Goal: Task Accomplishment & Management: Use online tool/utility

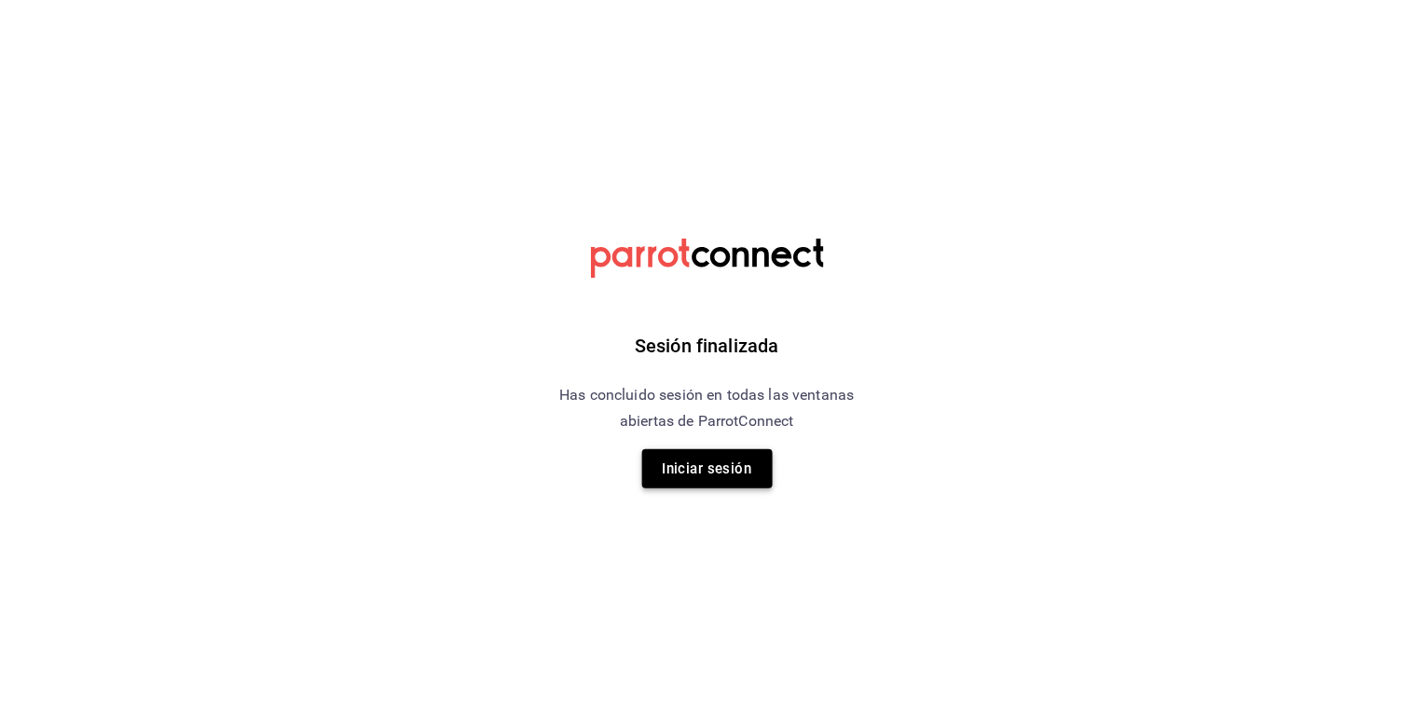
click at [707, 469] on button "Iniciar sesión" at bounding box center [707, 468] width 130 height 39
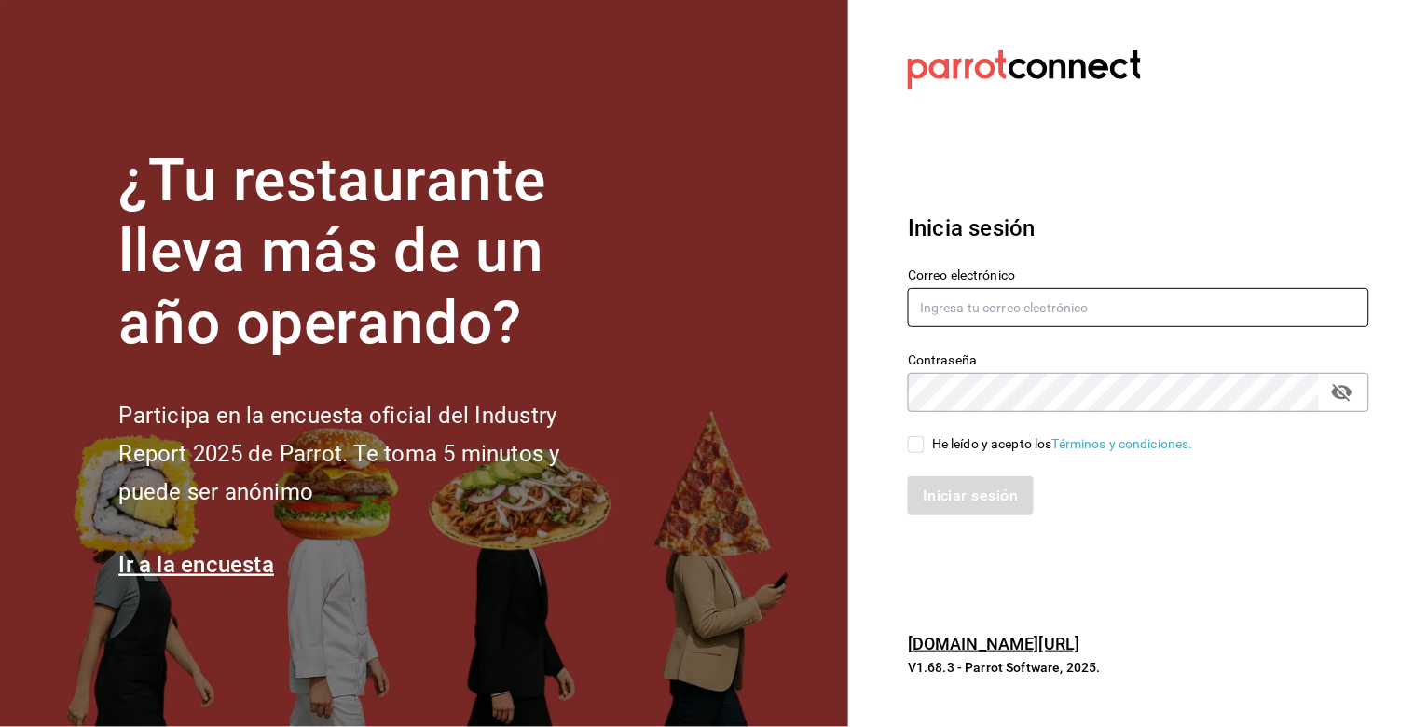
type input "julian.truhso@hotmail.com"
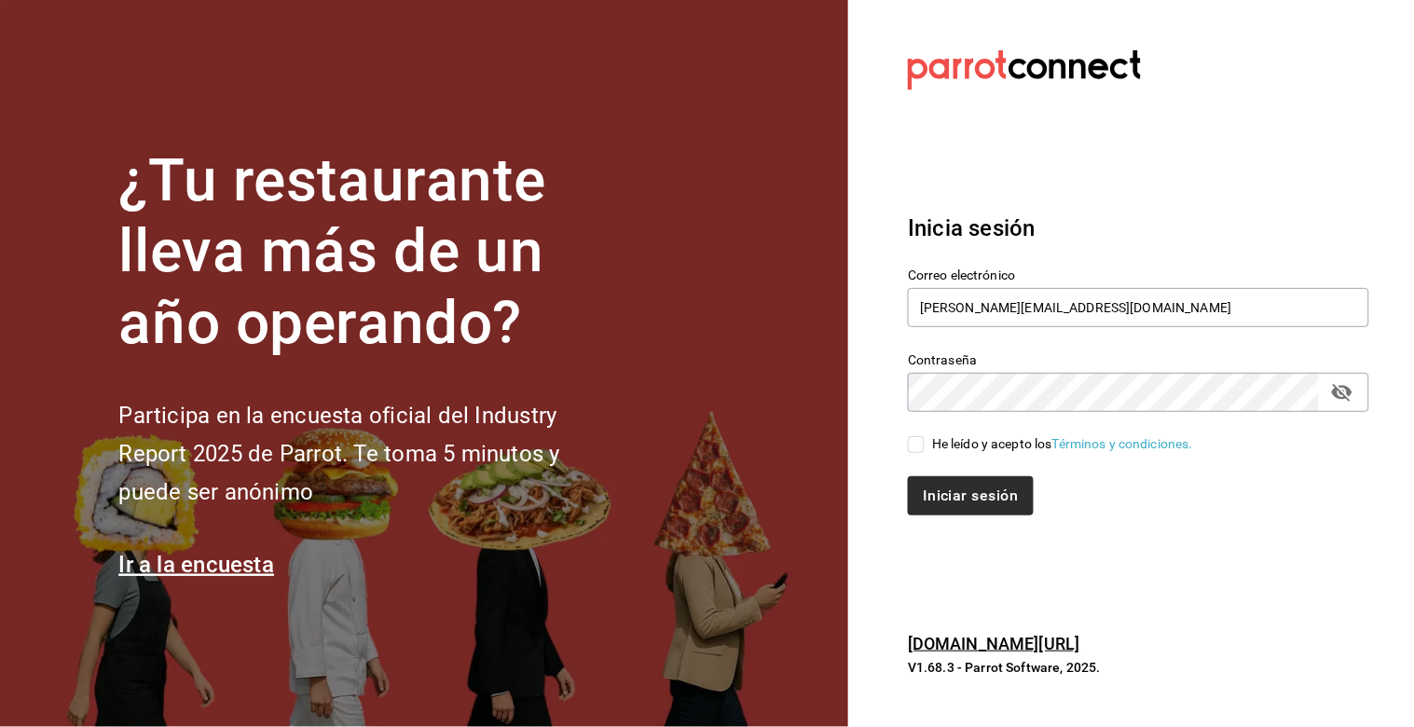
drag, startPoint x: 912, startPoint y: 442, endPoint x: 938, endPoint y: 510, distance: 72.9
click at [911, 444] on input "He leído y acepto los Términos y condiciones." at bounding box center [916, 444] width 17 height 17
checkbox input "true"
click at [932, 501] on button "Iniciar sesión" at bounding box center [971, 495] width 127 height 39
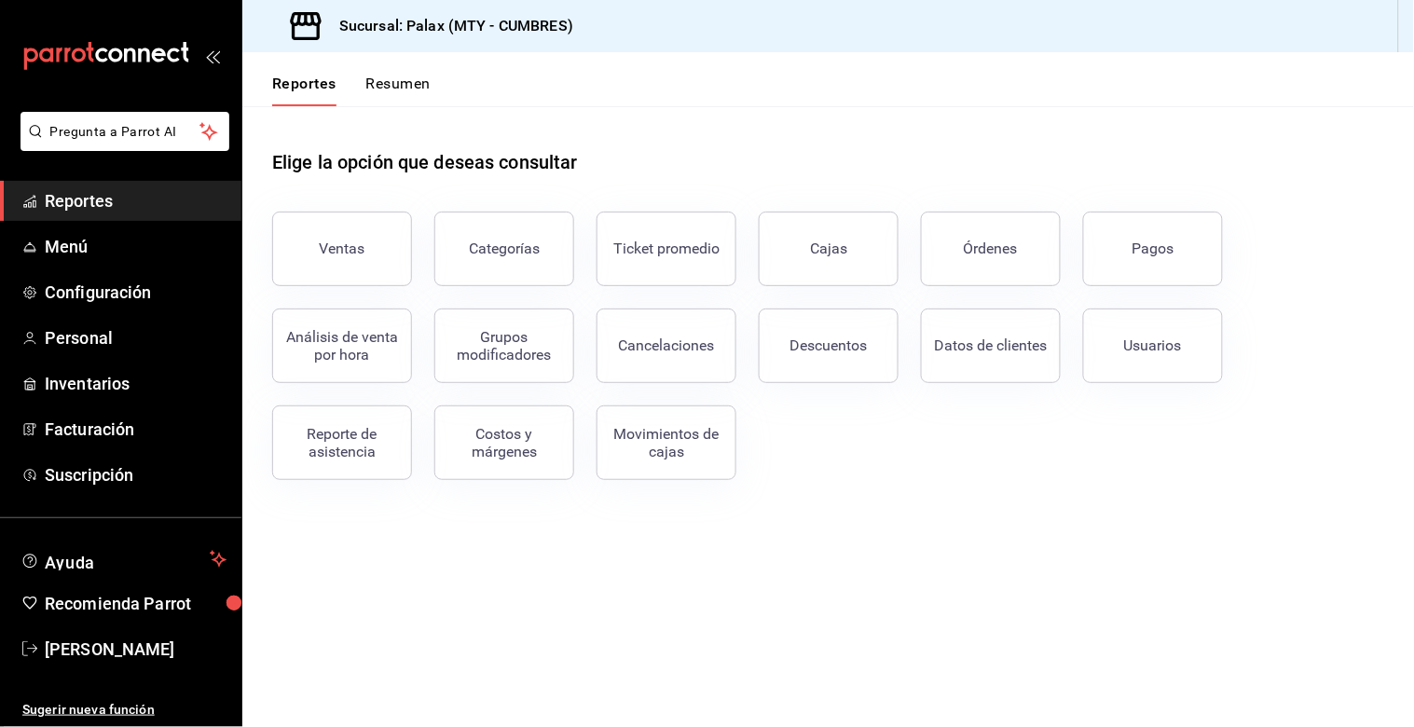
click at [332, 246] on div "Ventas" at bounding box center [343, 249] width 46 height 18
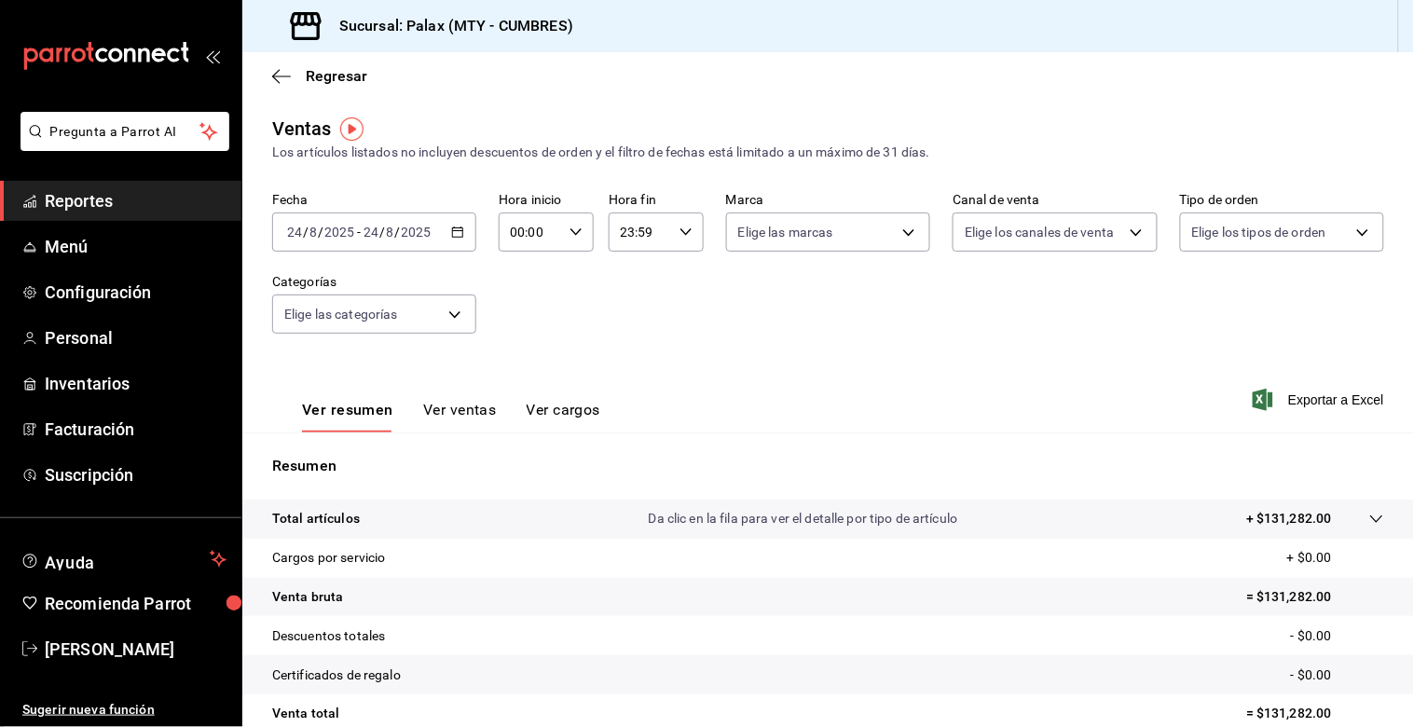
click at [574, 229] on icon "button" at bounding box center [576, 232] width 13 height 13
click at [518, 386] on span "07" at bounding box center [519, 386] width 17 height 15
type input "07:00"
click at [682, 233] on div at bounding box center [707, 363] width 1414 height 727
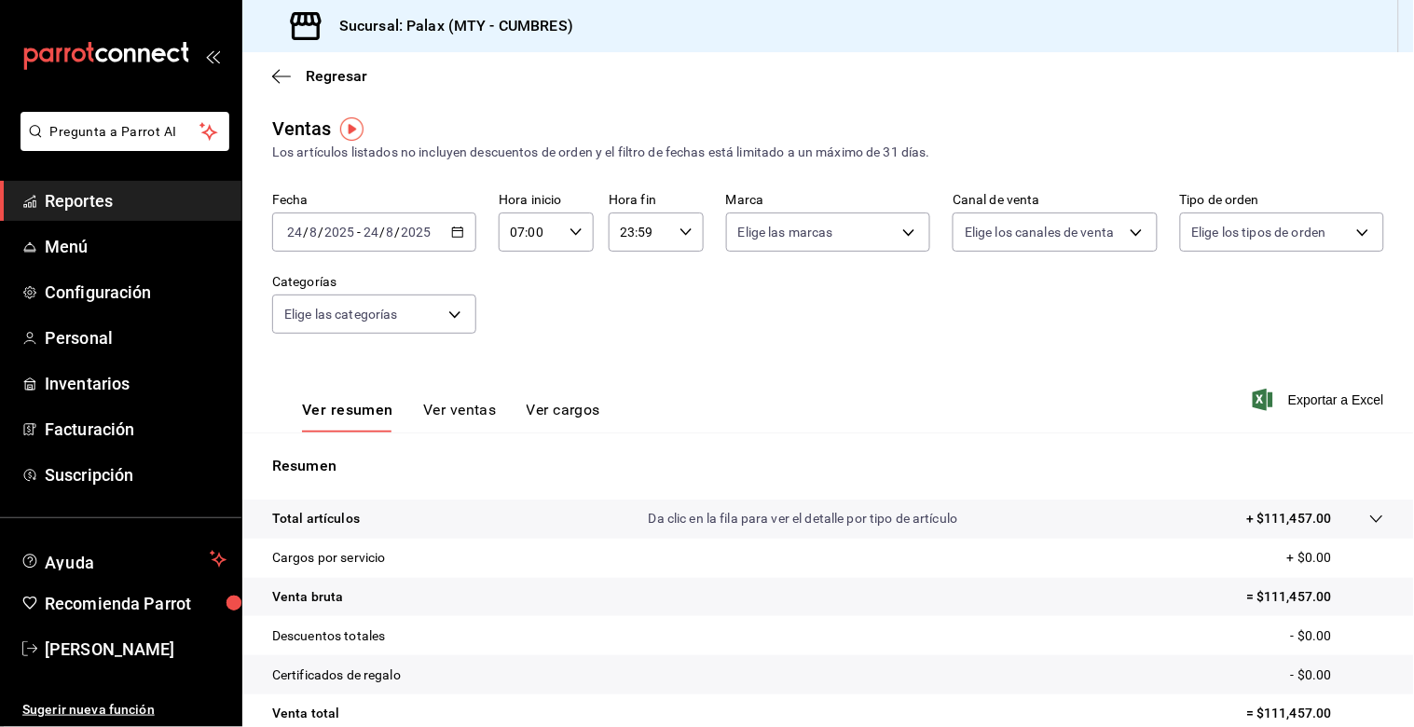
click at [681, 237] on icon "button" at bounding box center [686, 232] width 13 height 13
click at [630, 341] on span "15" at bounding box center [627, 348] width 17 height 15
click at [675, 282] on span "00" at bounding box center [674, 280] width 17 height 15
type input "15:00"
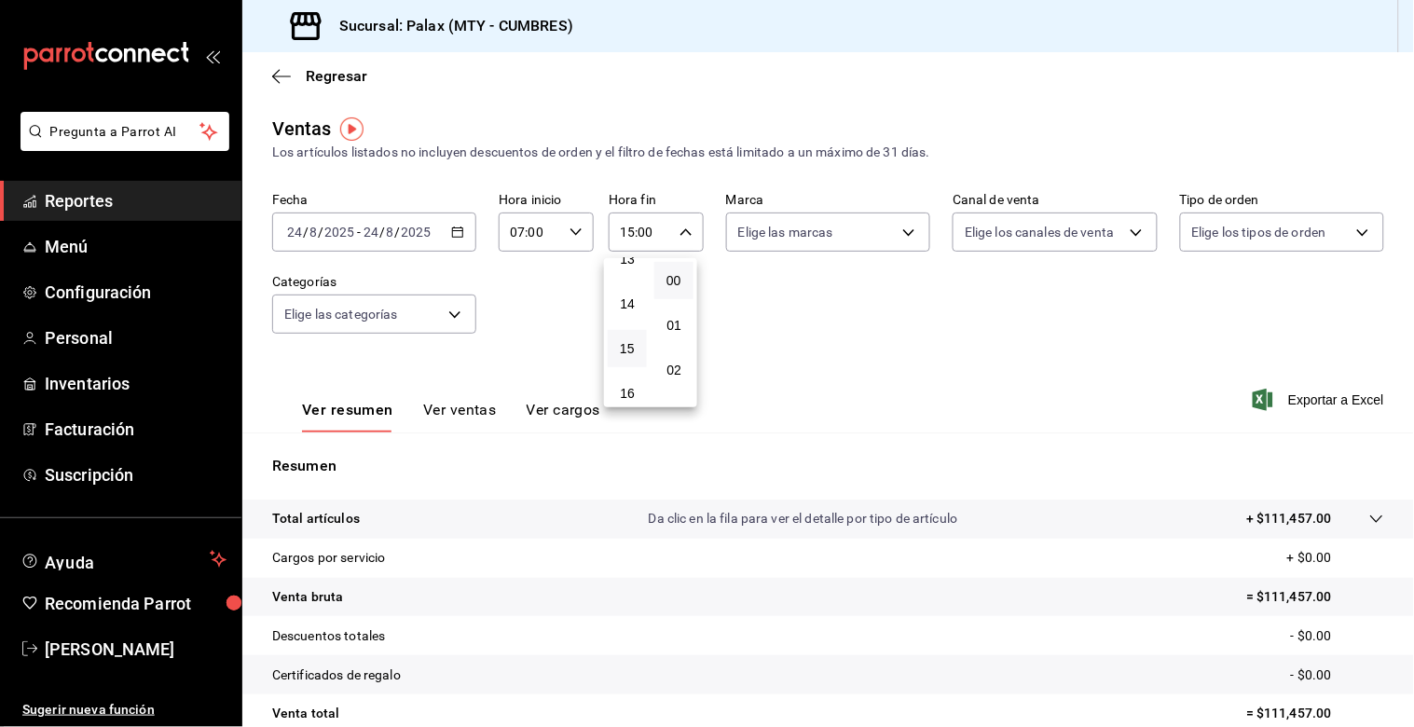
click at [551, 315] on div at bounding box center [707, 363] width 1414 height 727
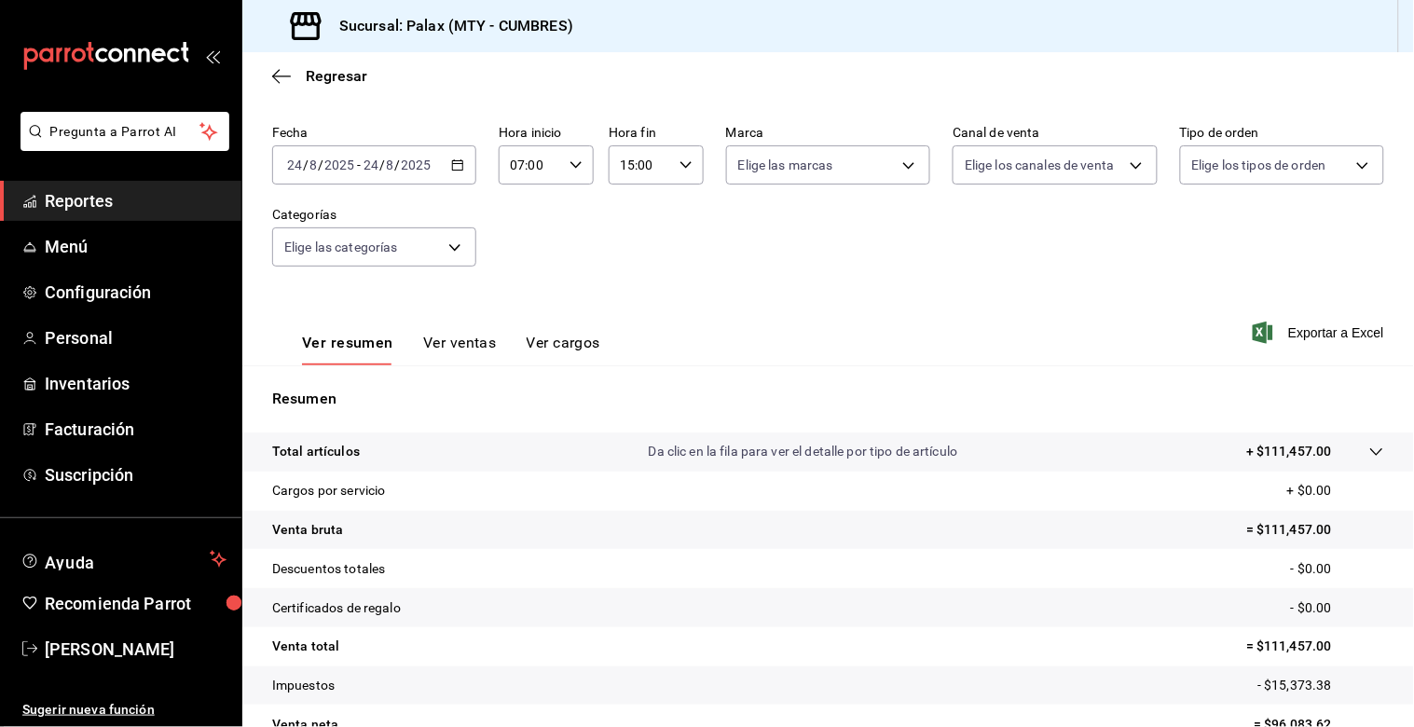
scroll to position [103, 0]
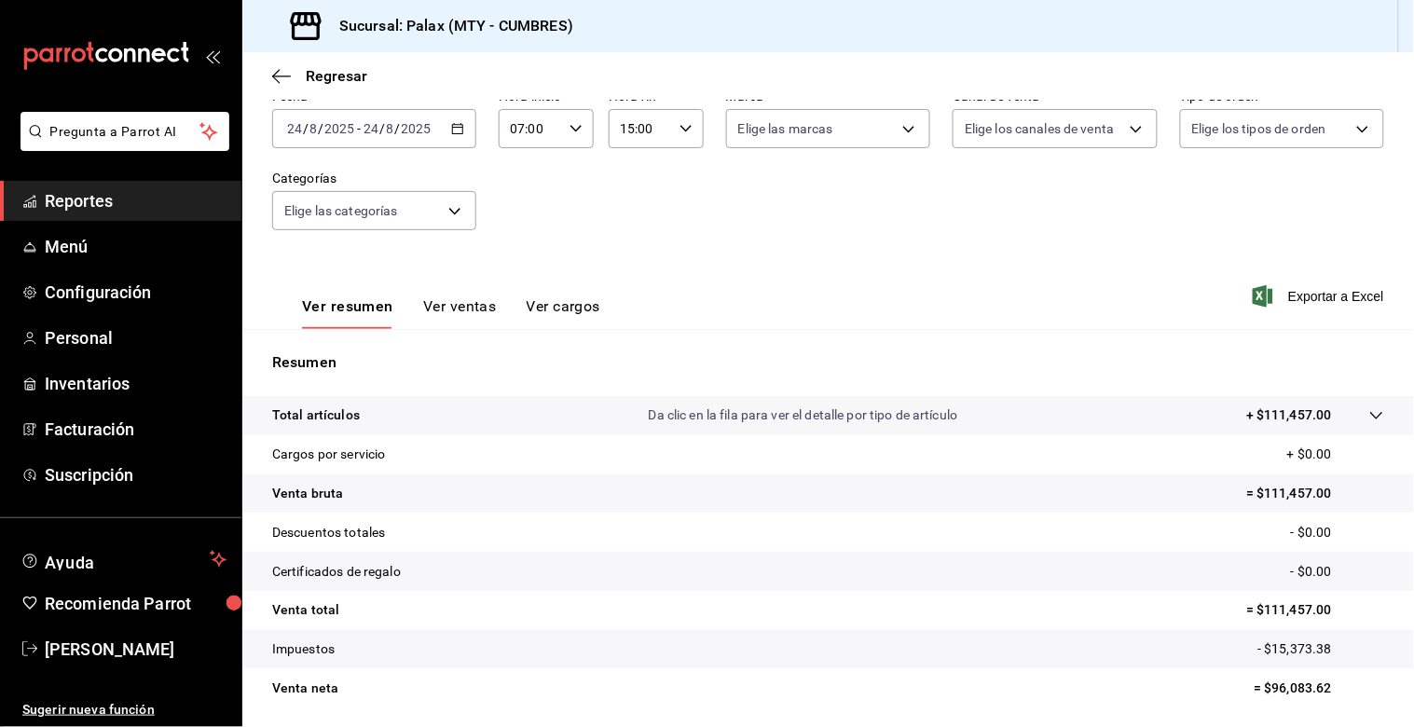
click at [475, 311] on button "Ver ventas" at bounding box center [460, 313] width 74 height 32
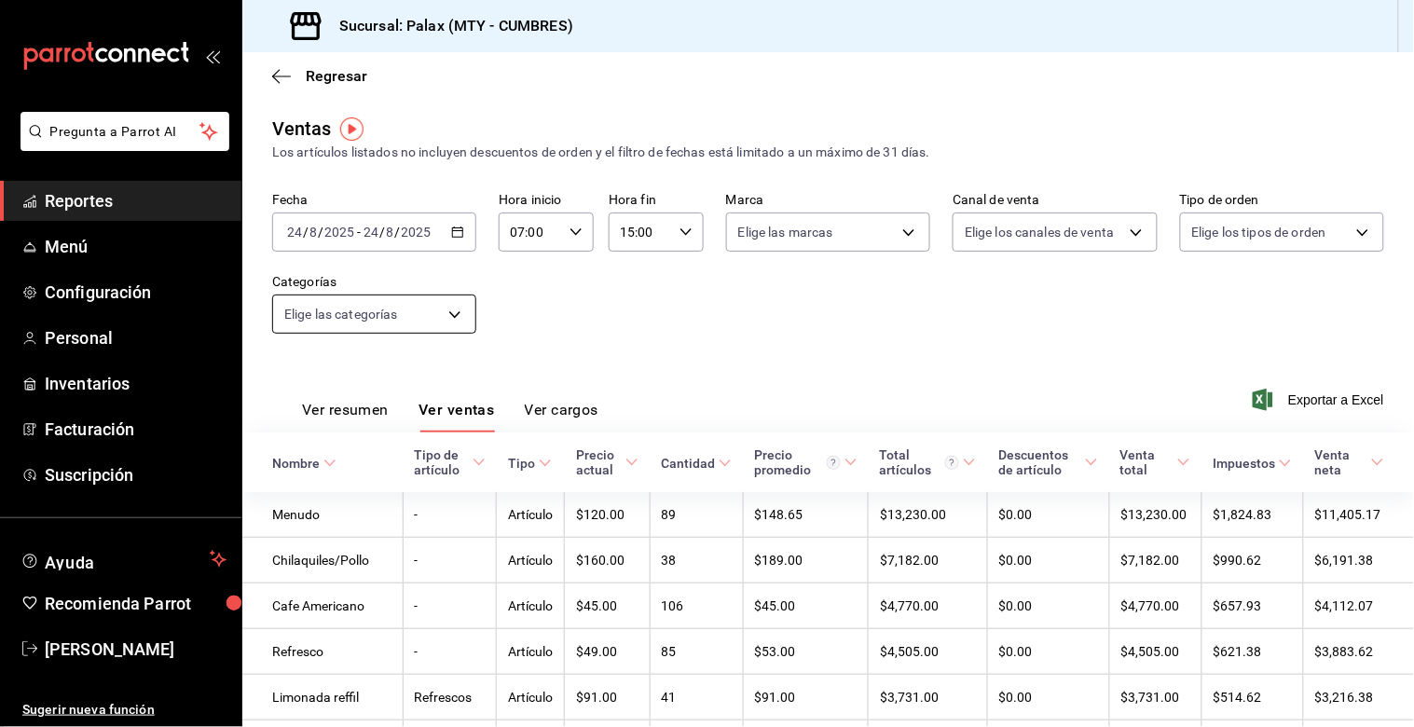
click at [452, 311] on body "Pregunta a Parrot AI Reportes Menú Configuración Personal Inventarios Facturaci…" at bounding box center [707, 363] width 1414 height 727
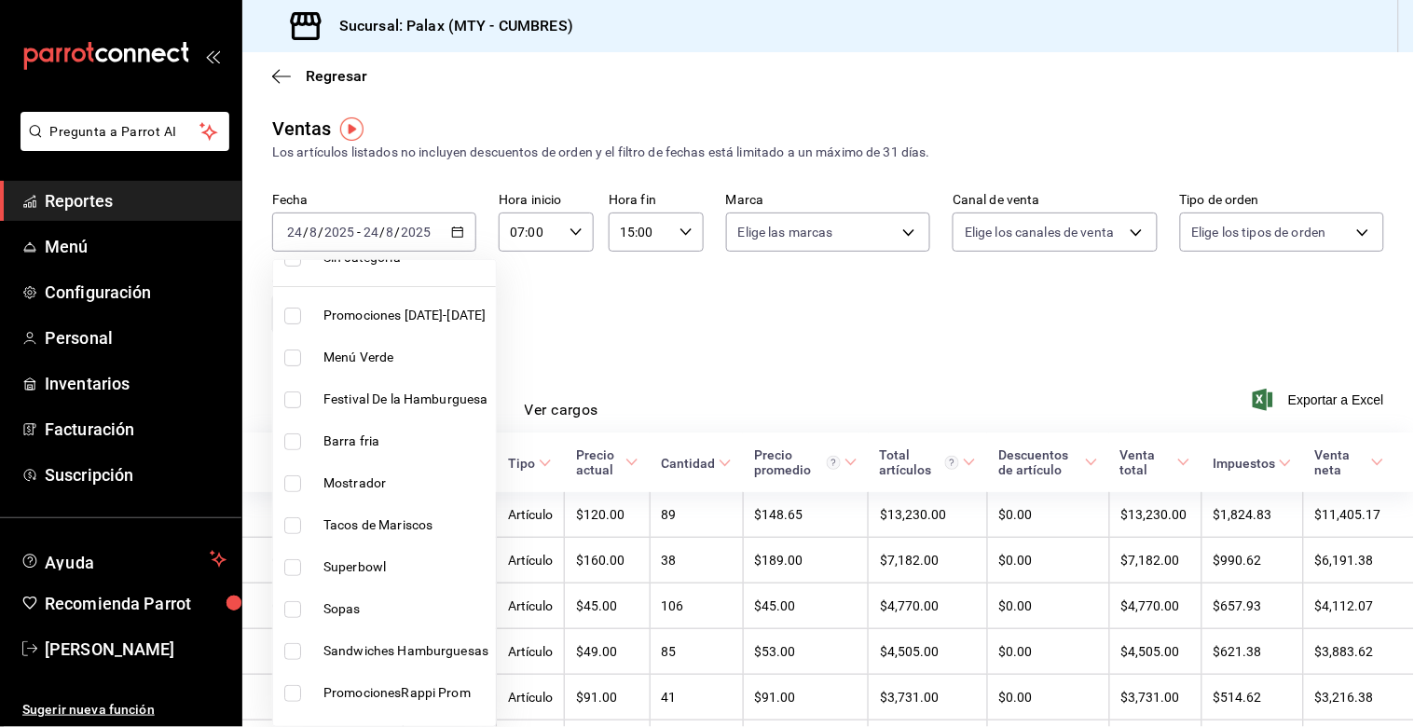
scroll to position [103, 0]
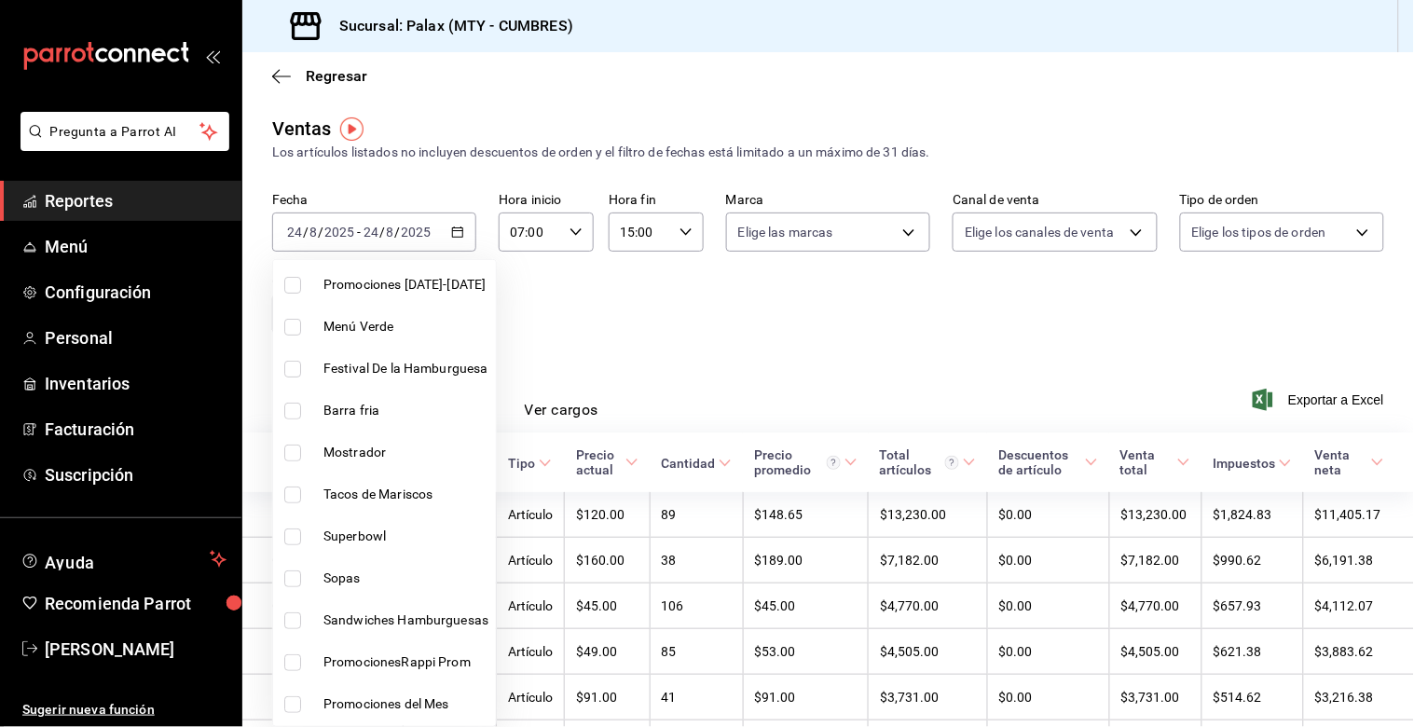
click at [294, 453] on input "checkbox" at bounding box center [292, 453] width 17 height 17
checkbox input "true"
type input "f2dae4ce-bbab-4ca5-92d1-59dc07dbf672"
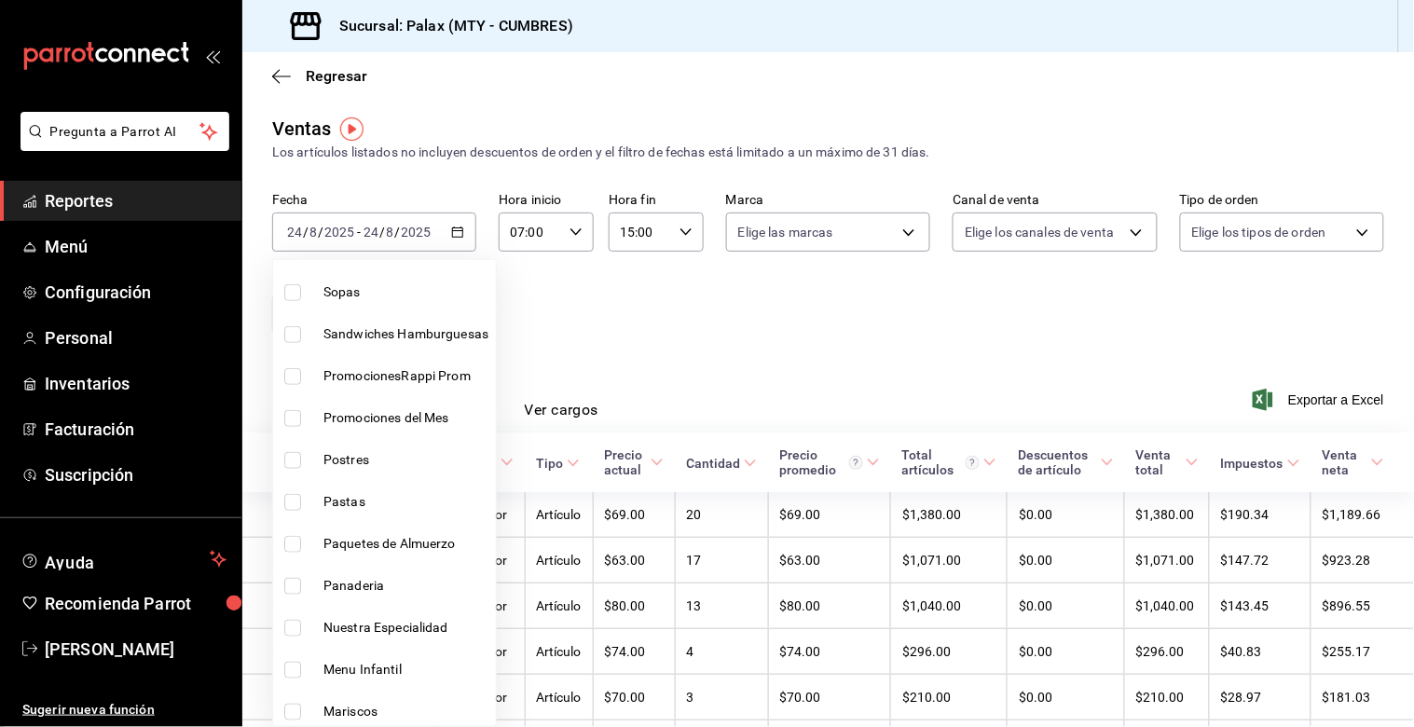
scroll to position [414, 0]
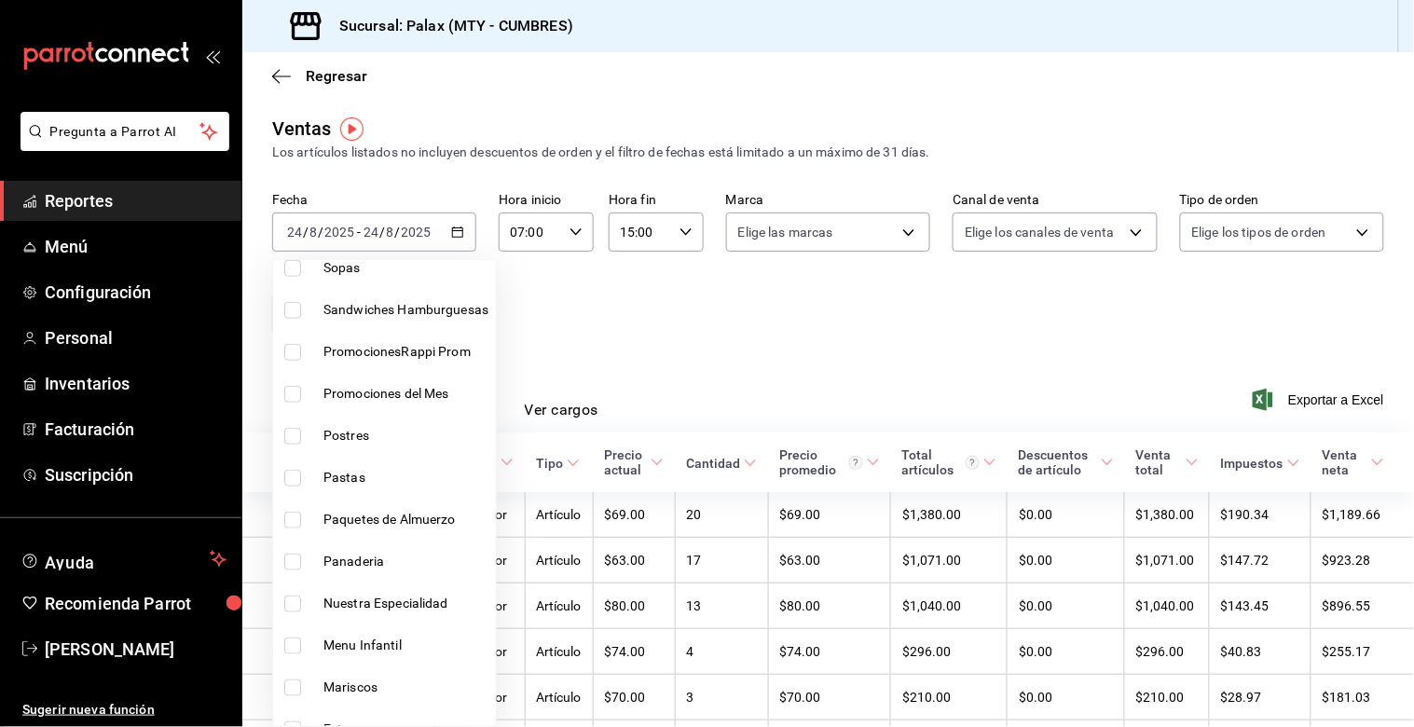
drag, startPoint x: 292, startPoint y: 554, endPoint x: 364, endPoint y: 533, distance: 74.6
click at [293, 554] on input "checkbox" at bounding box center [292, 562] width 17 height 17
checkbox input "true"
type input "f2dae4ce-bbab-4ca5-92d1-59dc07dbf672,c1857e69-1263-4738-8070-fa69687f0395"
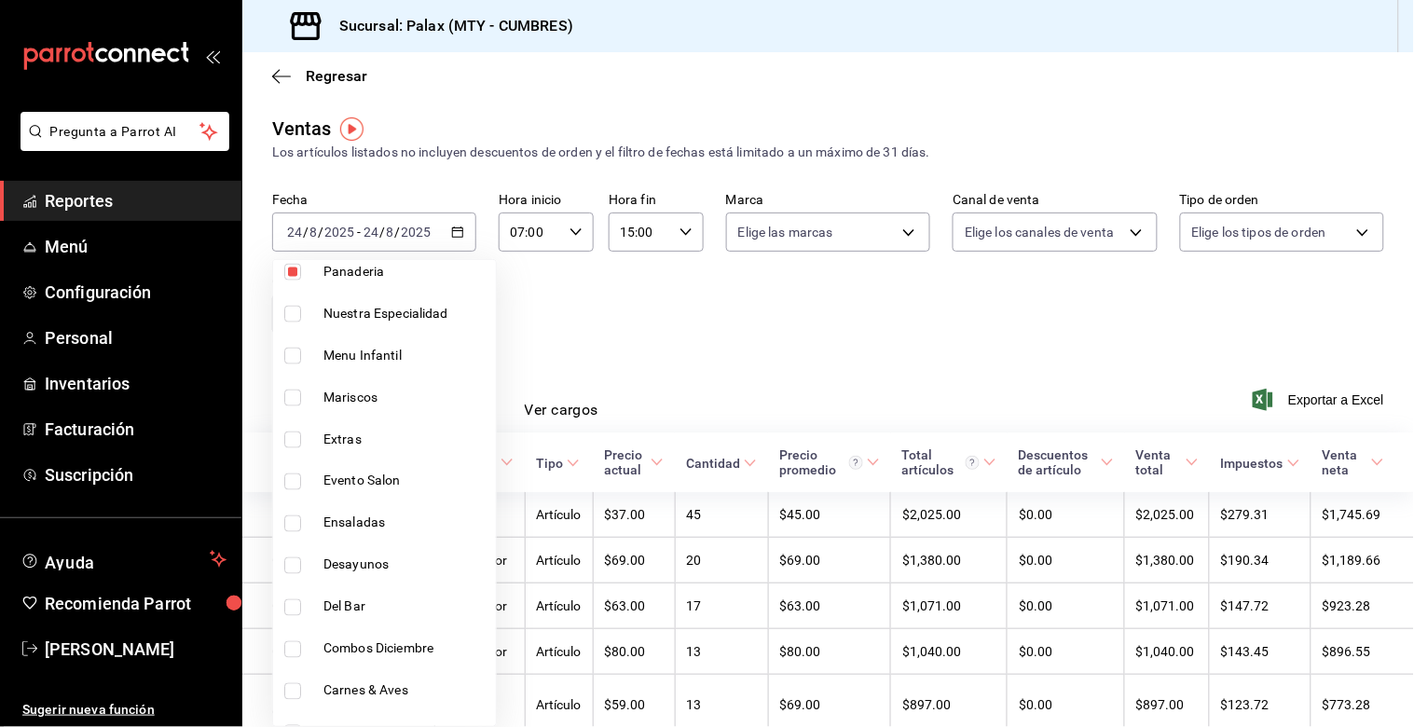
scroll to position [724, 0]
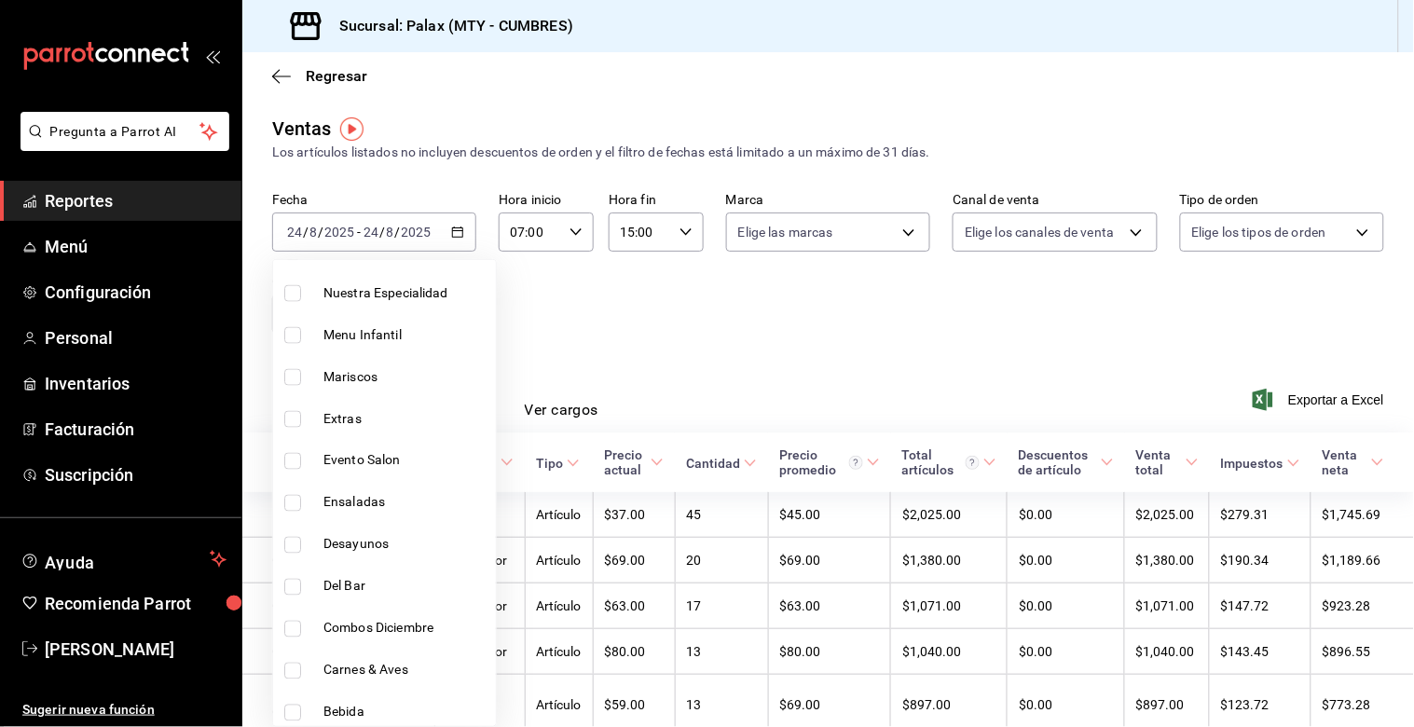
drag, startPoint x: 295, startPoint y: 584, endPoint x: 398, endPoint y: 573, distance: 104.1
click at [295, 584] on input "checkbox" at bounding box center [292, 587] width 17 height 17
checkbox input "true"
type input "f2dae4ce-bbab-4ca5-92d1-59dc07dbf672,c1857e69-1263-4738-8070-fa69687f0395,5041f…"
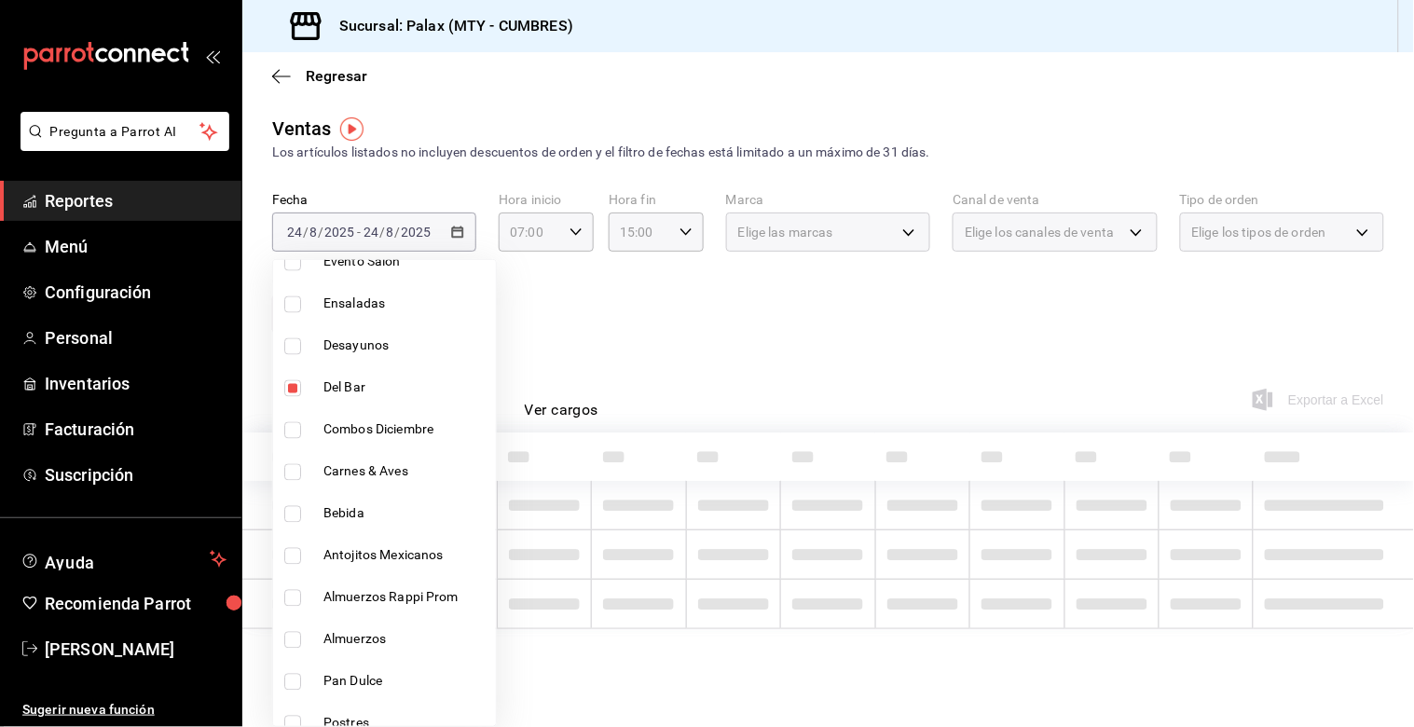
scroll to position [932, 0]
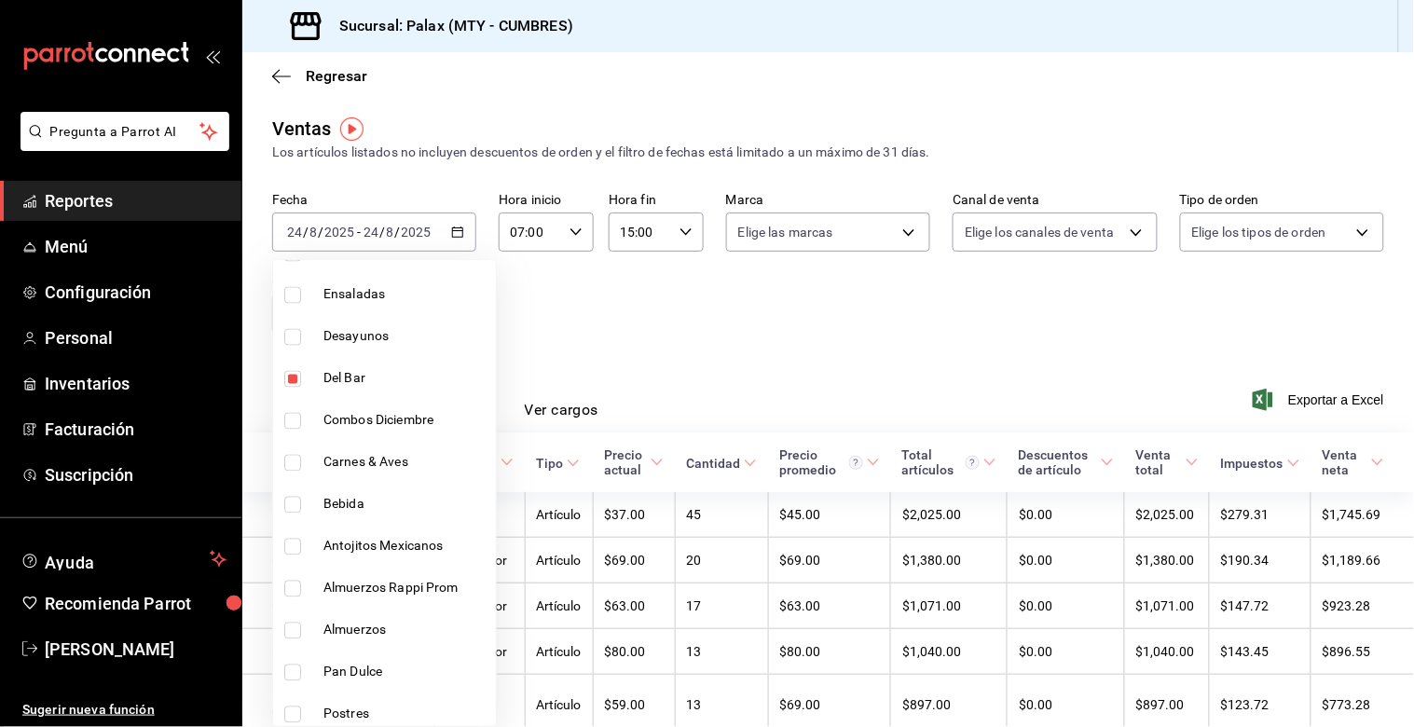
drag, startPoint x: 295, startPoint y: 504, endPoint x: 411, endPoint y: 509, distance: 116.6
click at [295, 503] on input "checkbox" at bounding box center [292, 505] width 17 height 17
checkbox input "true"
type input "f2dae4ce-bbab-4ca5-92d1-59dc07dbf672,c1857e69-1263-4738-8070-fa69687f0395,5041f…"
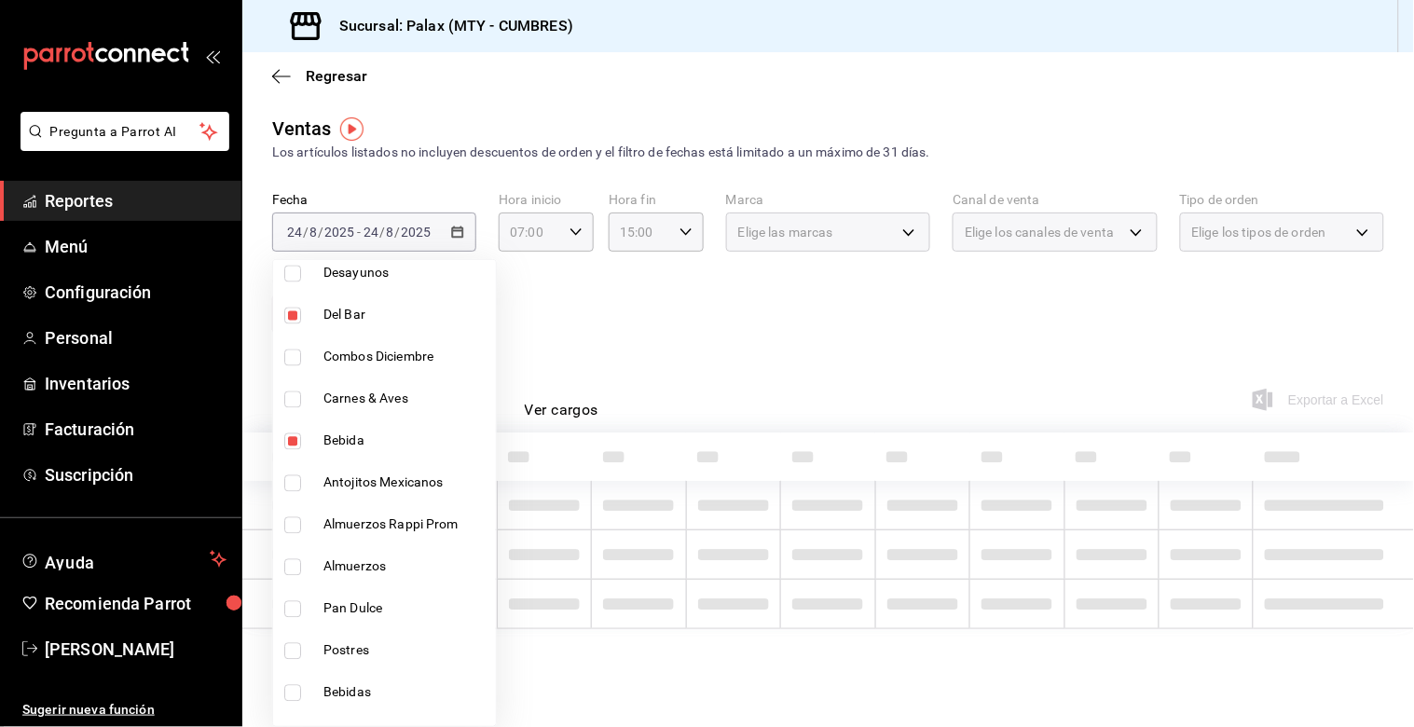
scroll to position [1139, 0]
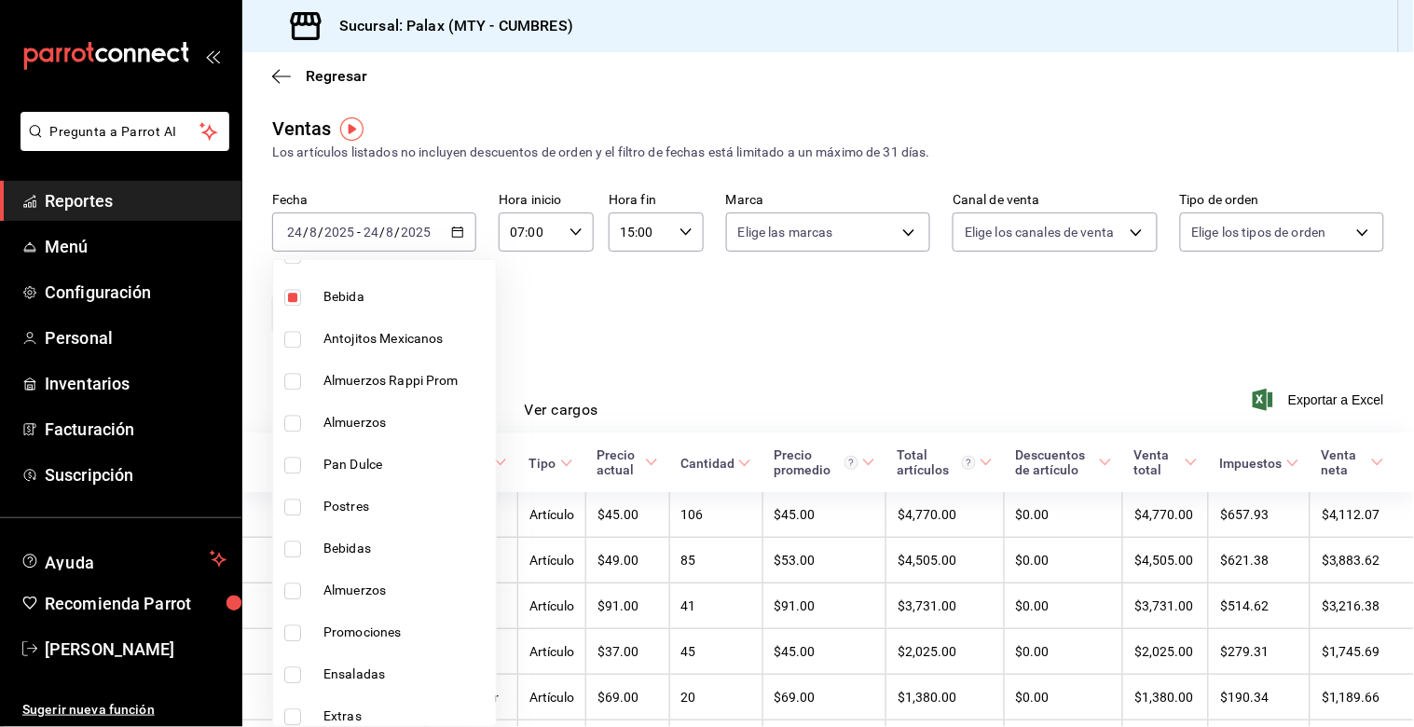
click at [286, 466] on input "checkbox" at bounding box center [292, 466] width 17 height 17
checkbox input "true"
type input "f2dae4ce-bbab-4ca5-92d1-59dc07dbf672,c1857e69-1263-4738-8070-fa69687f0395,5041f…"
click at [298, 546] on input "checkbox" at bounding box center [292, 550] width 17 height 17
checkbox input "true"
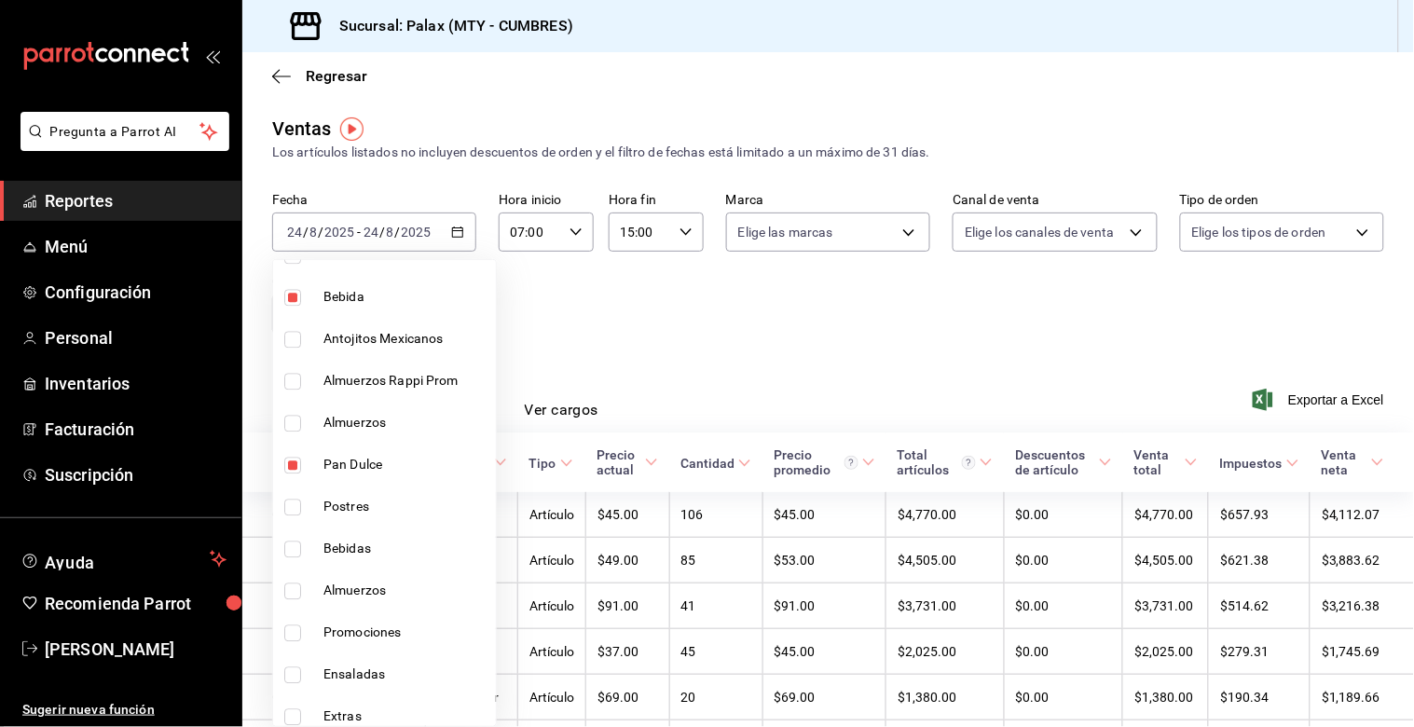
type input "f2dae4ce-bbab-4ca5-92d1-59dc07dbf672,c1857e69-1263-4738-8070-fa69687f0395,5041f…"
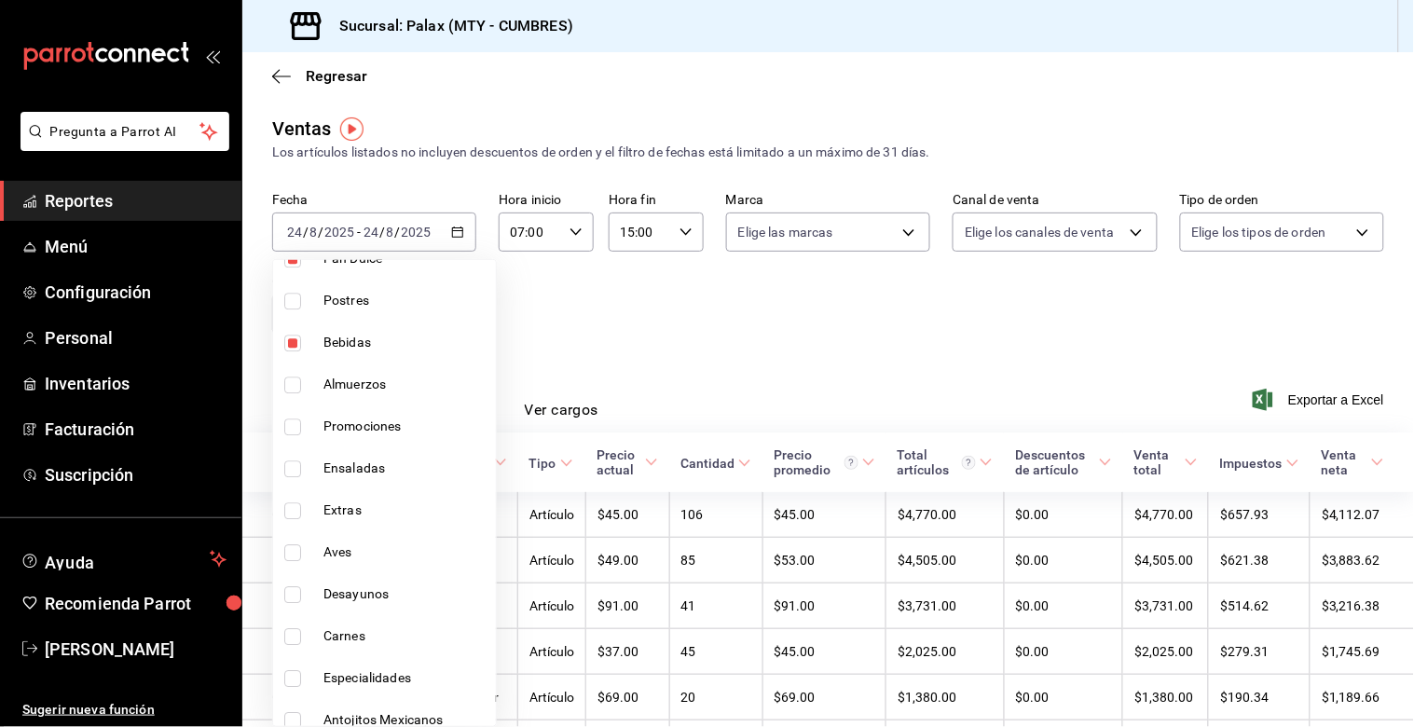
scroll to position [1358, 0]
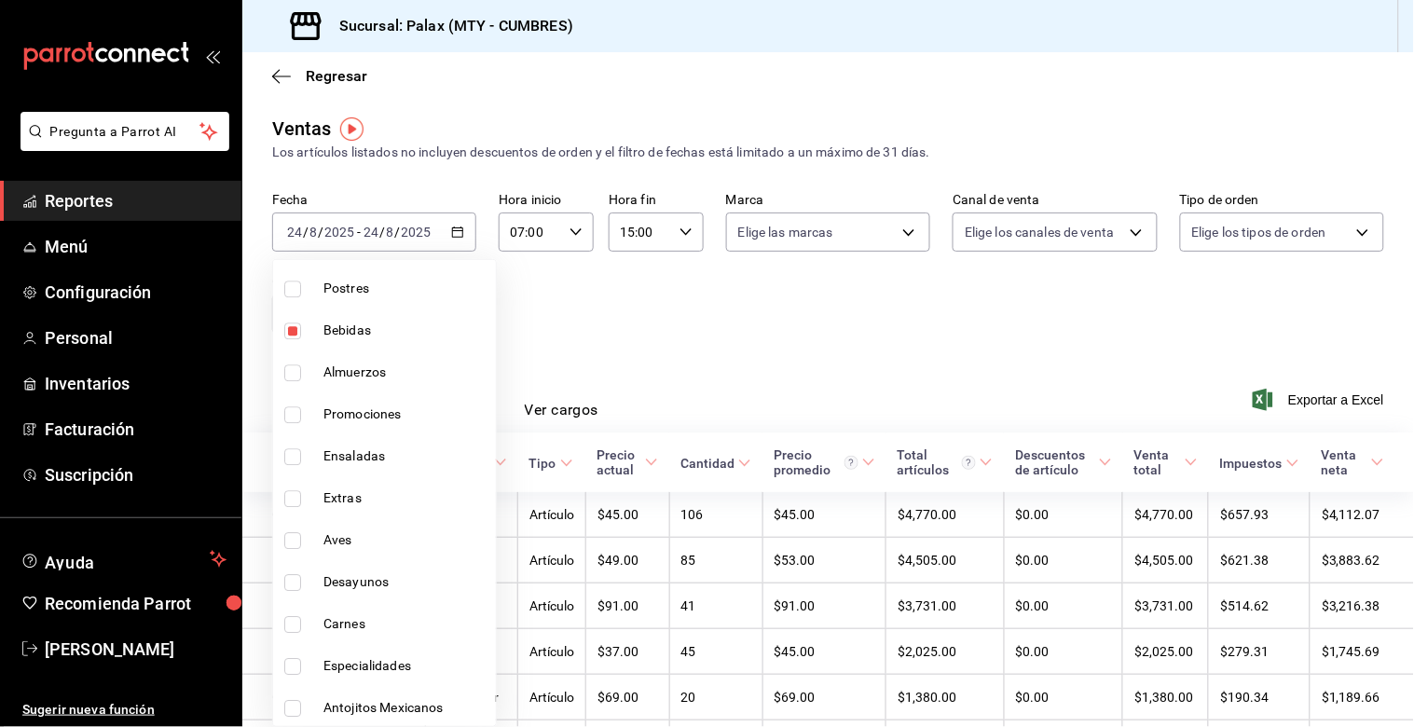
click at [669, 366] on div at bounding box center [707, 363] width 1414 height 727
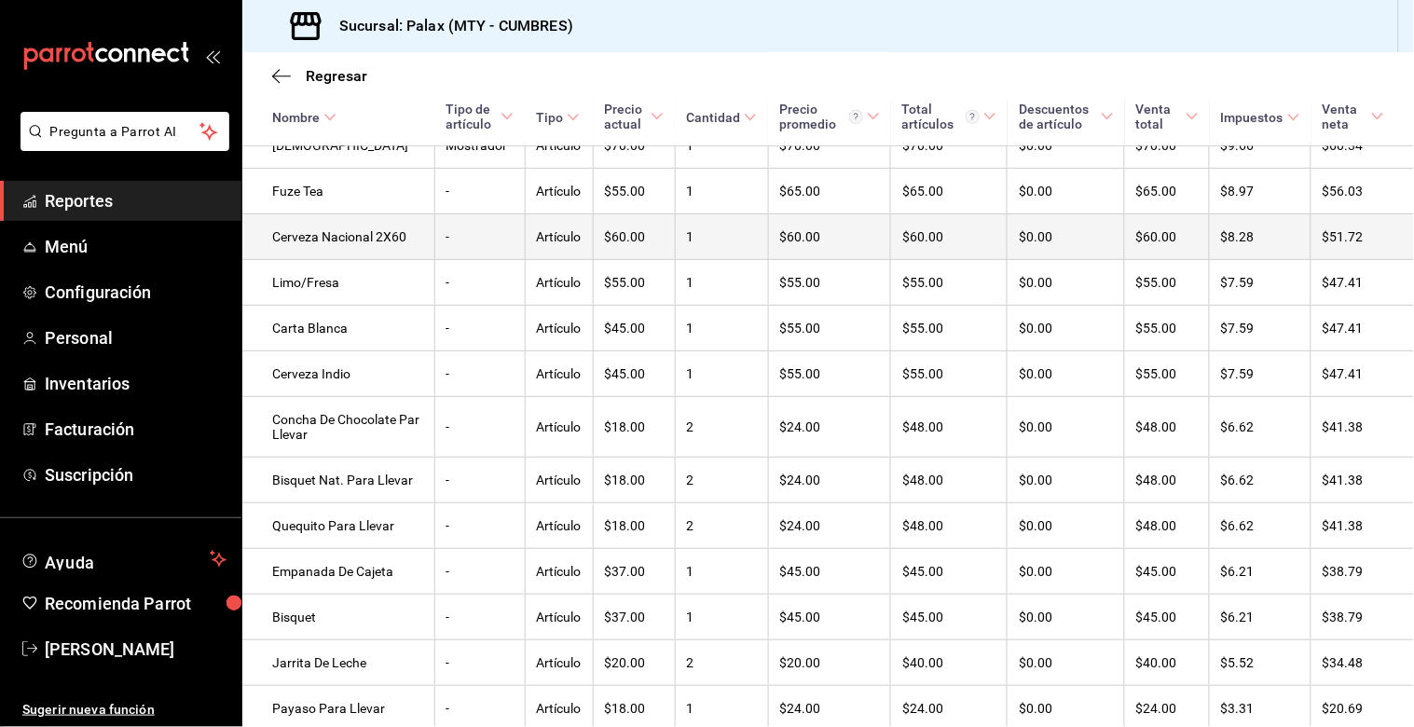
scroll to position [2212, 0]
